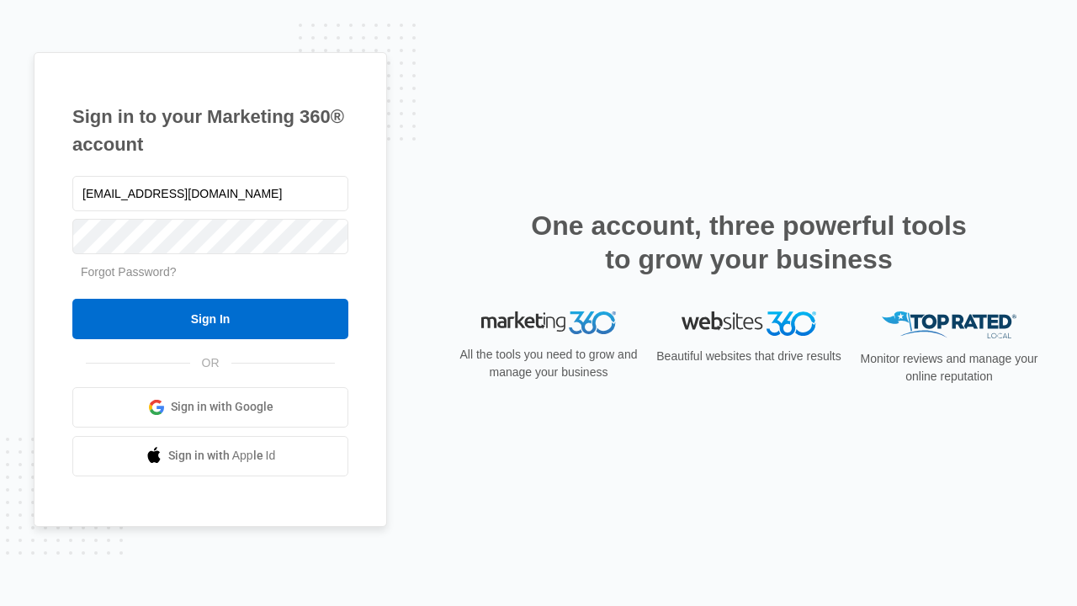
type input "[EMAIL_ADDRESS][DOMAIN_NAME]"
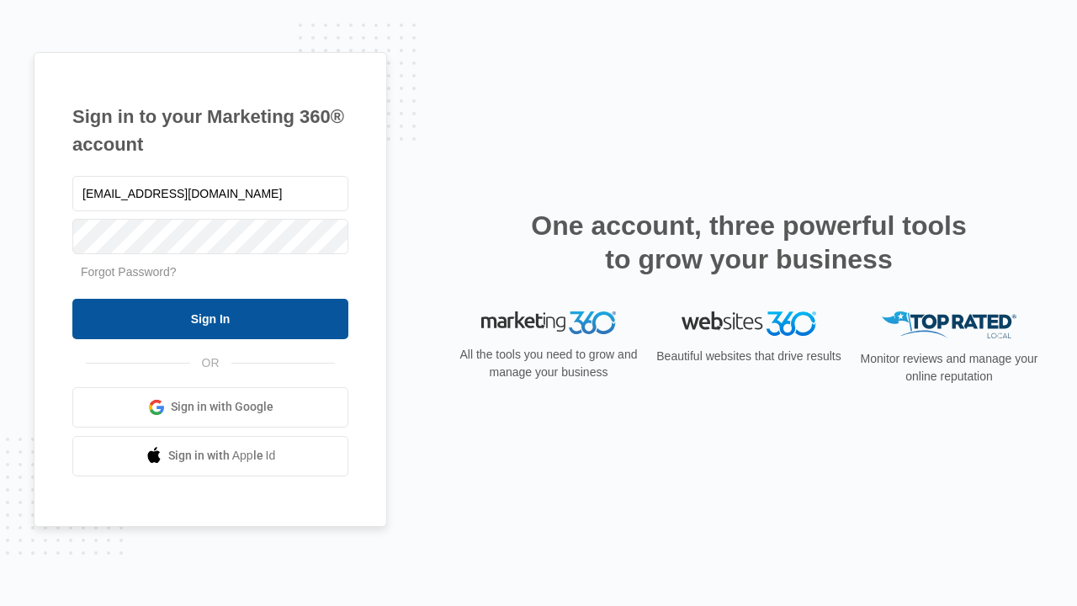
click at [210, 318] on input "Sign In" at bounding box center [210, 319] width 276 height 40
